Goal: Task Accomplishment & Management: Use online tool/utility

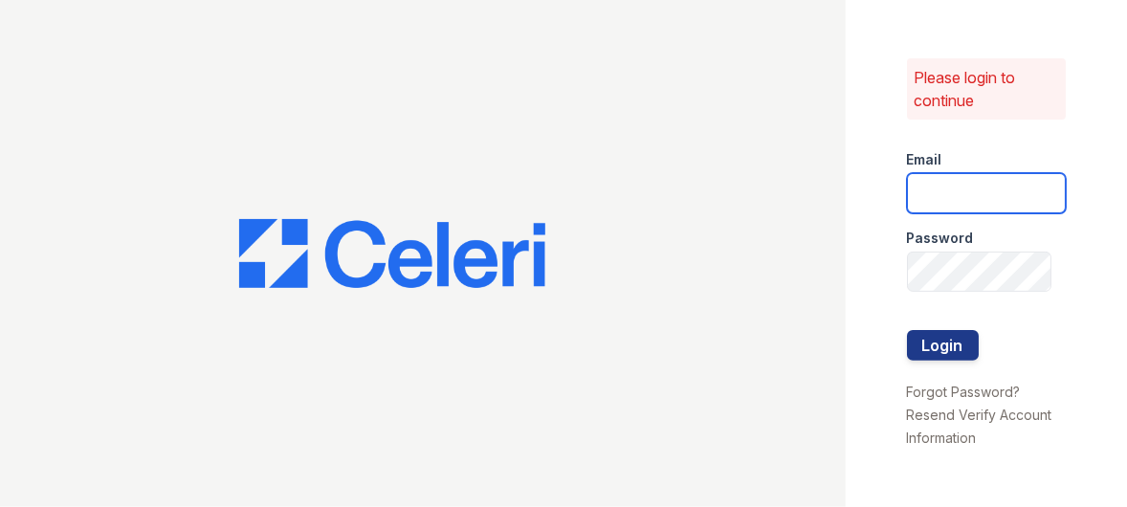
click at [968, 196] on input "email" at bounding box center [987, 193] width 160 height 40
type input "[EMAIL_ADDRESS][DOMAIN_NAME]"
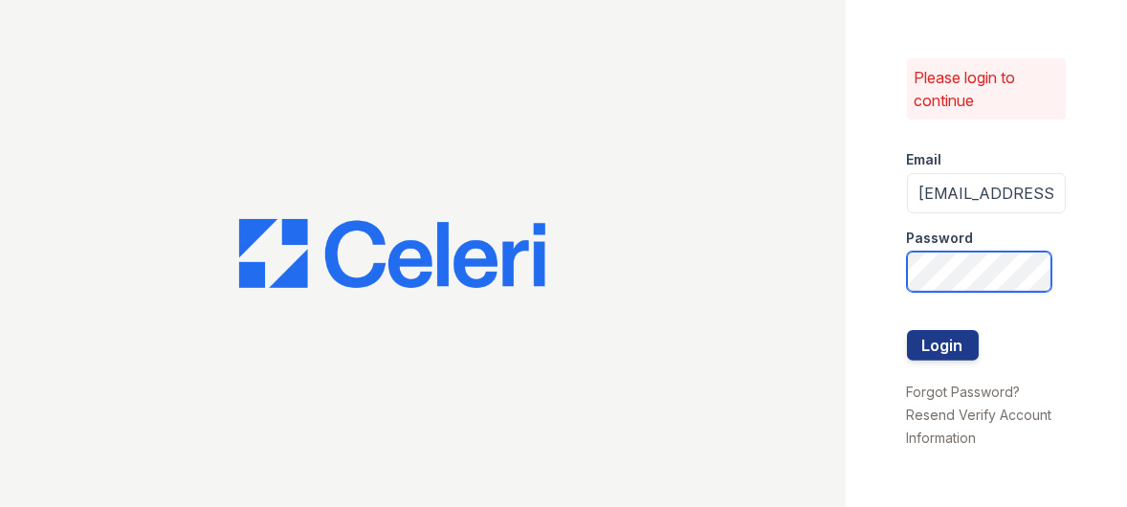
scroll to position [0, 32]
click at [907, 330] on button "Login" at bounding box center [943, 345] width 72 height 31
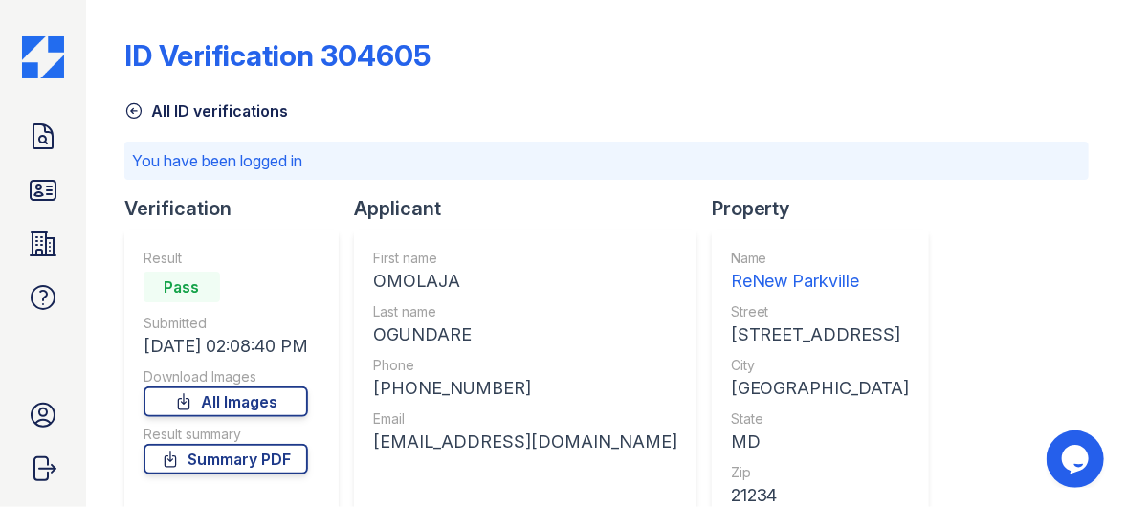
drag, startPoint x: 199, startPoint y: 457, endPoint x: 424, endPoint y: 320, distance: 263.8
click at [199, 457] on link "Summary PDF" at bounding box center [226, 459] width 165 height 31
